Goal: Find specific page/section

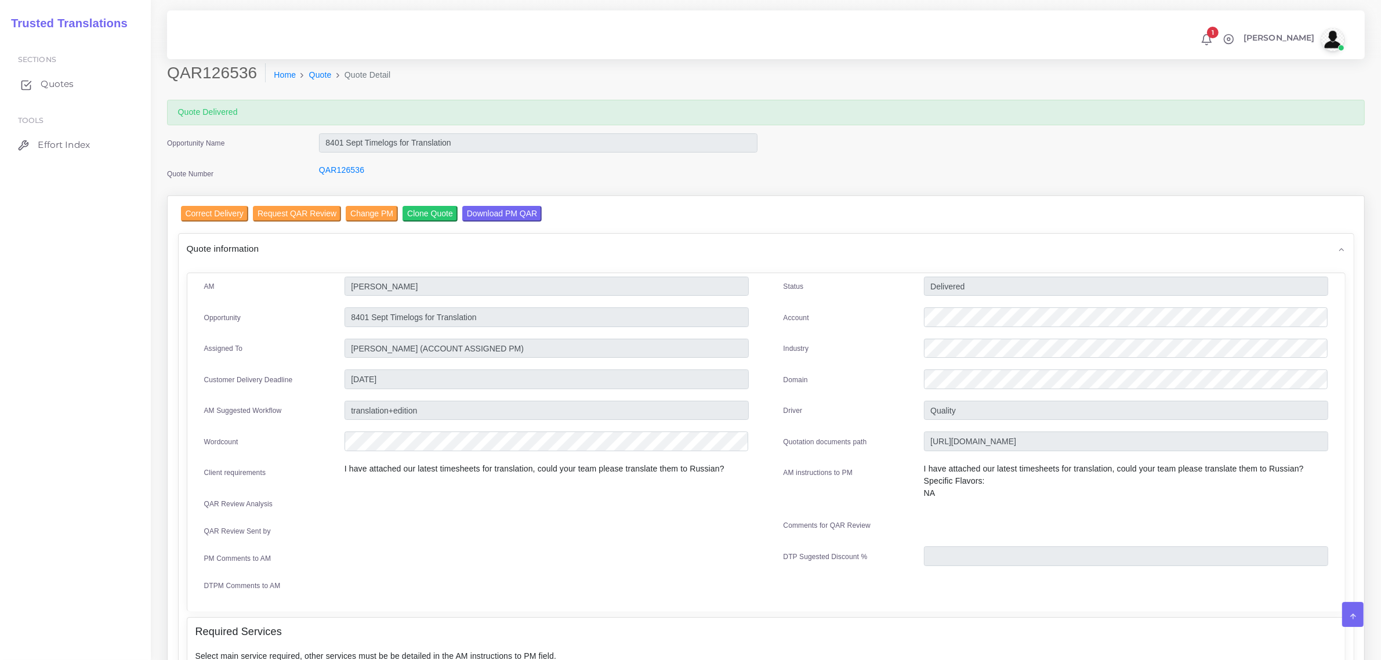
click at [50, 78] on span "Quotes" at bounding box center [57, 84] width 33 height 13
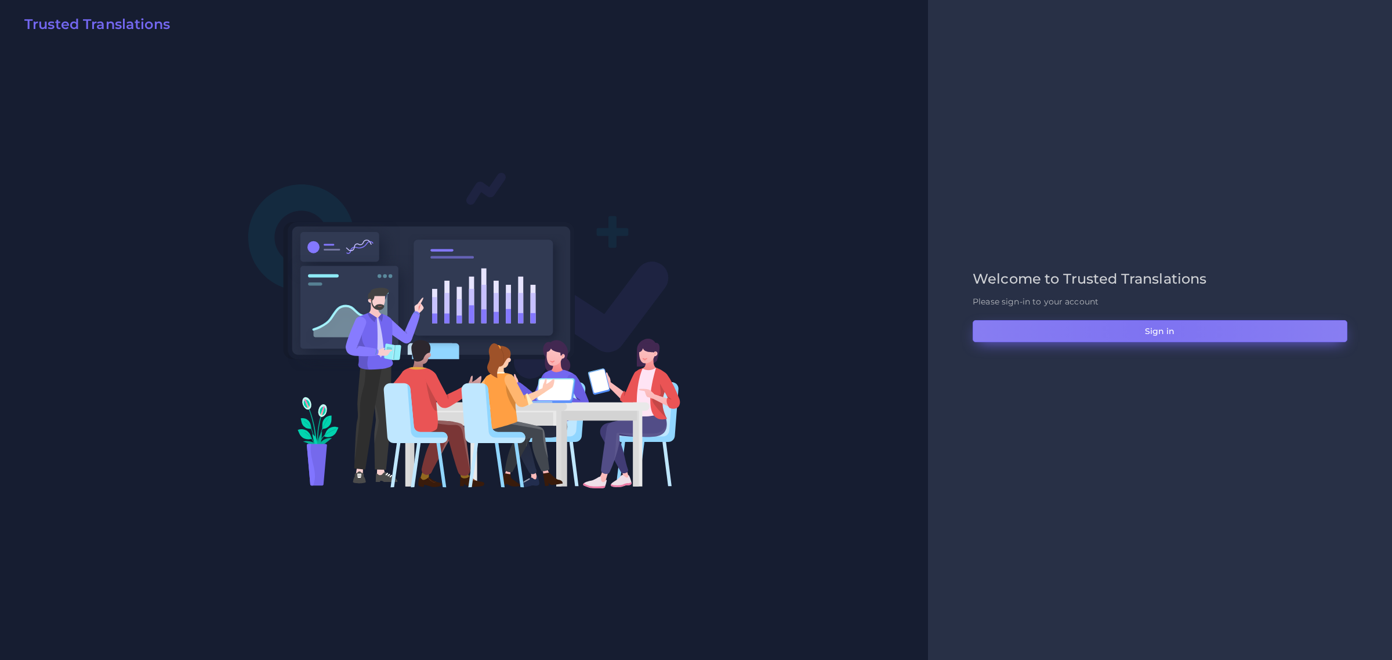
click at [1152, 326] on button "Sign in" at bounding box center [1159, 331] width 375 height 22
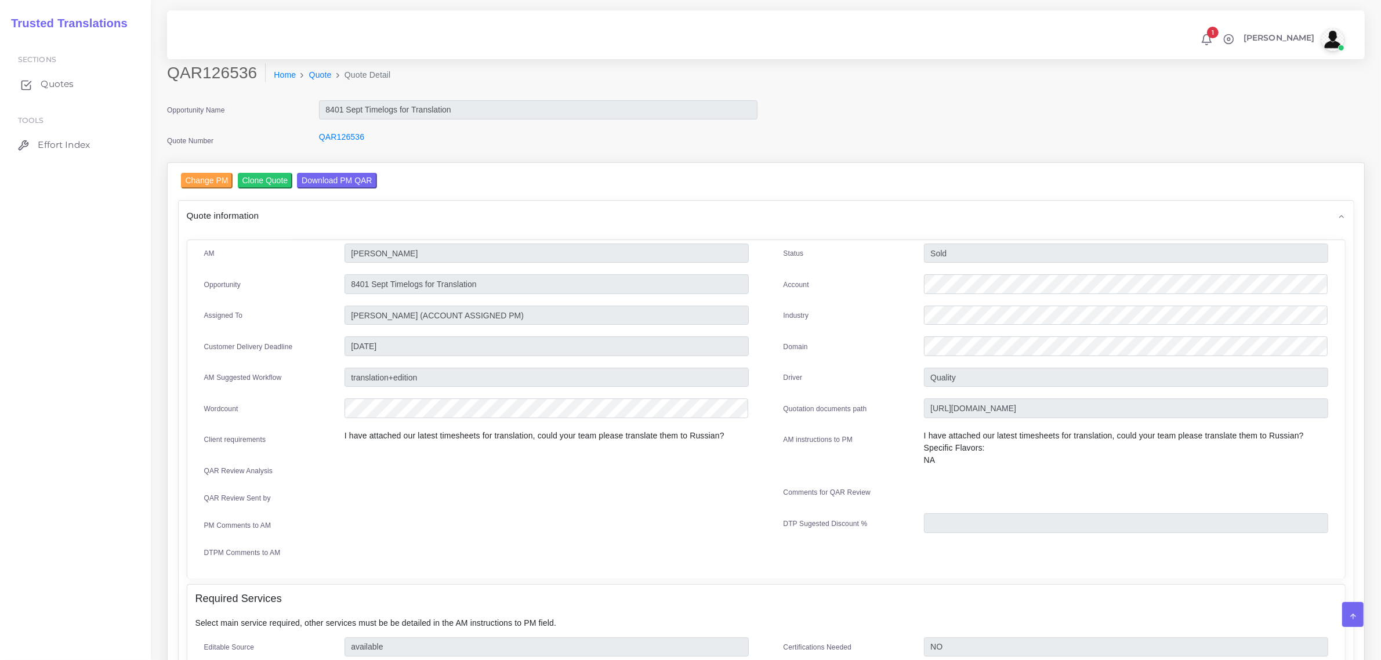
click at [42, 79] on span "Quotes" at bounding box center [57, 84] width 33 height 13
